Goal: Task Accomplishment & Management: Manage account settings

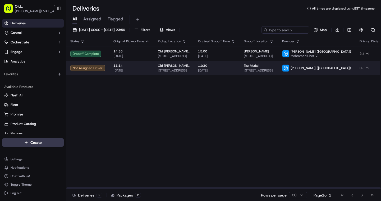
click at [198, 72] on span "[DATE]" at bounding box center [216, 70] width 37 height 4
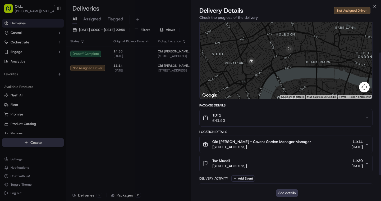
scroll to position [53, 0]
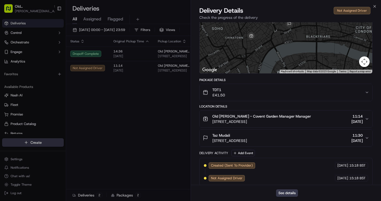
click at [228, 132] on span "Taz Mudali" at bounding box center [221, 134] width 18 height 5
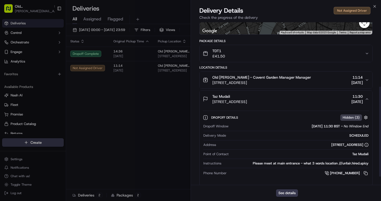
scroll to position [131, 0]
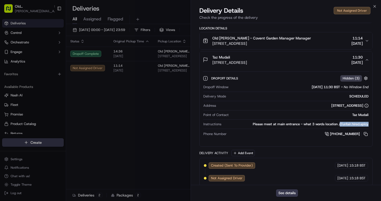
drag, startPoint x: 339, startPoint y: 119, endPoint x: 369, endPoint y: 121, distance: 29.2
click at [369, 121] on div "Dropoff Window [DATE] 11:30 BST - No Window End Delivery Mode SCHEDULED Address…" at bounding box center [286, 110] width 167 height 56
copy div "//unfair.hired.spicy"
click at [374, 7] on icon "button" at bounding box center [375, 6] width 2 height 2
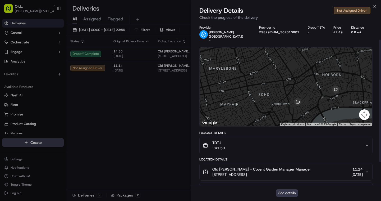
scroll to position [53, 0]
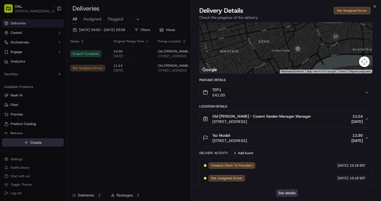
click at [289, 193] on button "See details" at bounding box center [287, 192] width 22 height 7
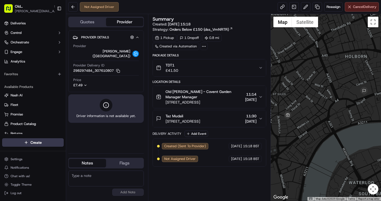
click at [368, 10] on button "Cancel Delivery" at bounding box center [362, 7] width 34 height 10
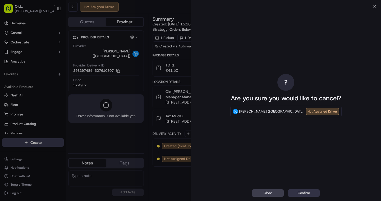
click at [308, 192] on button "Confirm" at bounding box center [304, 192] width 32 height 7
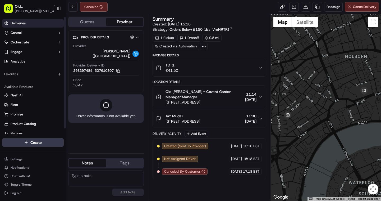
click at [30, 23] on link "Deliveries" at bounding box center [33, 23] width 62 height 8
